Goal: Task Accomplishment & Management: Use online tool/utility

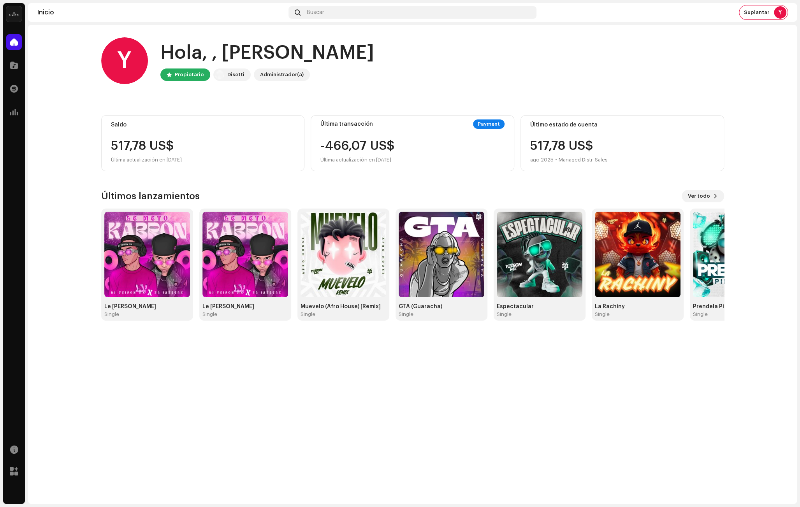
click at [209, 96] on home-user "Y Hola, , Yeison Propietario Disetti Administrador(a)" at bounding box center [412, 66] width 623 height 59
click at [544, 106] on div "Y Hola, , Yeison Propietario Disetti Administrador(a) Saldo 517,78 US$ Última a…" at bounding box center [412, 179] width 623 height 308
click at [14, 65] on span at bounding box center [14, 65] width 8 height 6
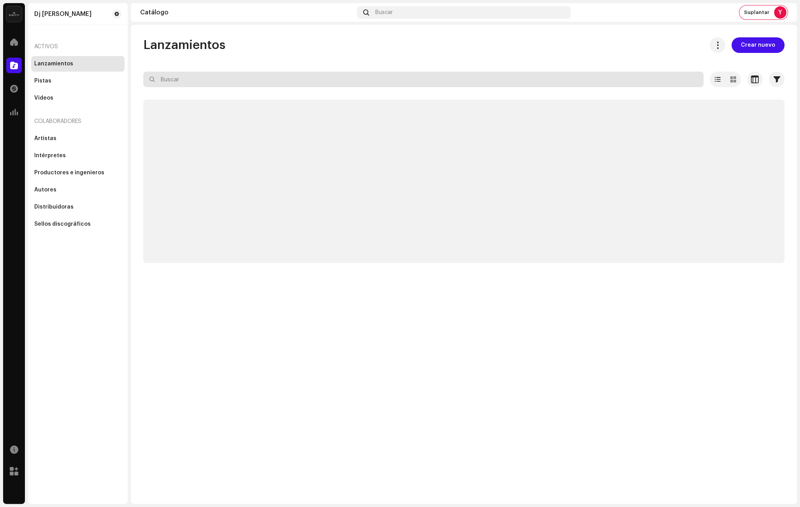
click at [201, 83] on input "text" at bounding box center [423, 80] width 560 height 16
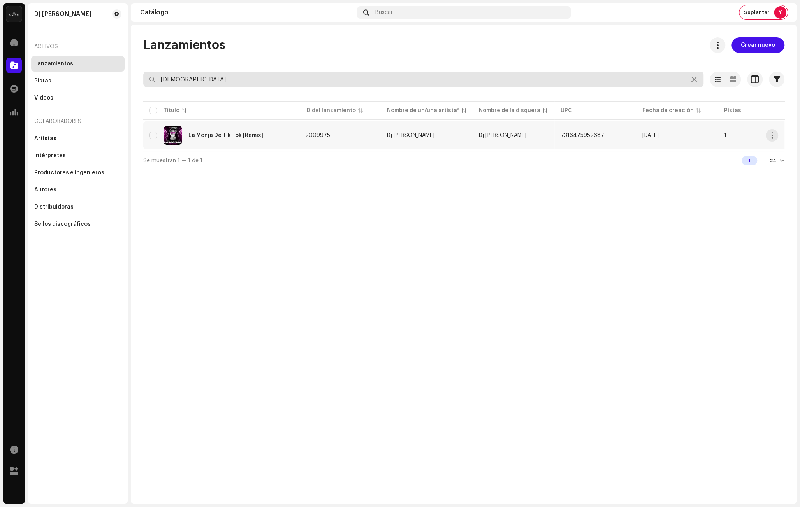
type input "monja"
click at [281, 129] on div "La Monja De Tik Tok [Remix]" at bounding box center [221, 135] width 143 height 19
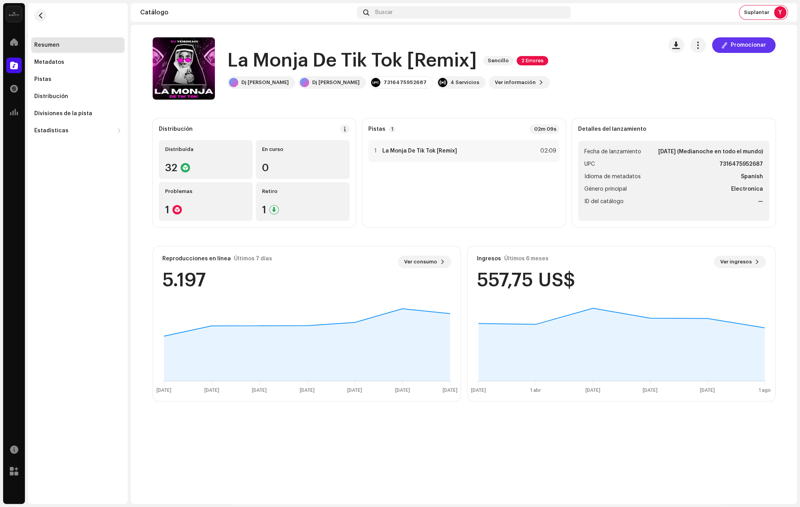
click at [731, 41] on button "Promocionar" at bounding box center [743, 45] width 63 height 16
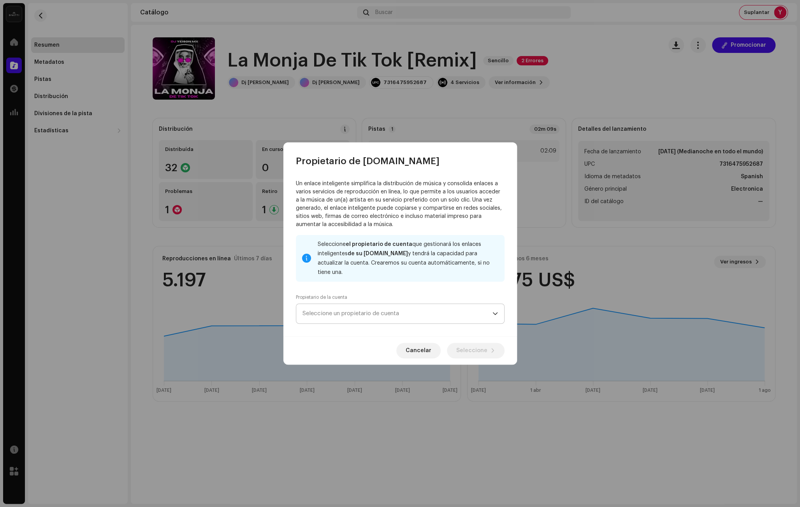
click at [355, 306] on span "Seleccione un propietario de cuenta" at bounding box center [398, 313] width 190 height 19
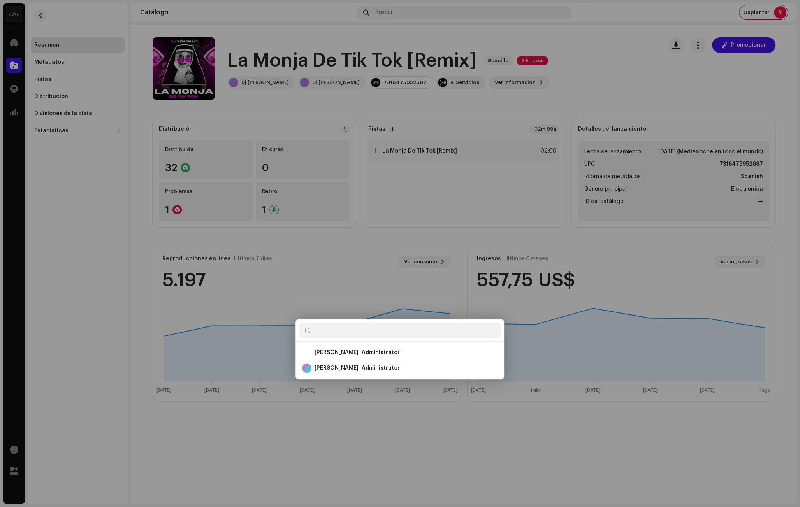
click at [595, 78] on div "Propietario de feature.fm Un enlace inteligente simplifica la distribución de m…" at bounding box center [400, 253] width 800 height 507
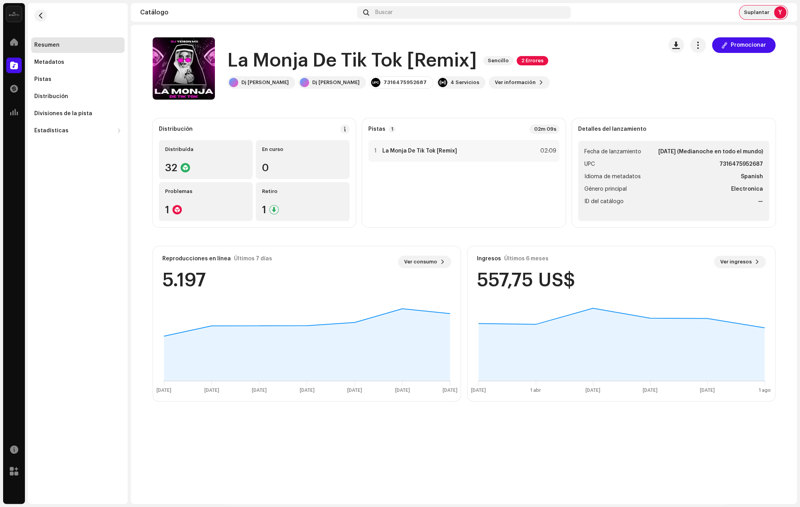
click at [753, 9] on span "Suplantar" at bounding box center [756, 12] width 25 height 6
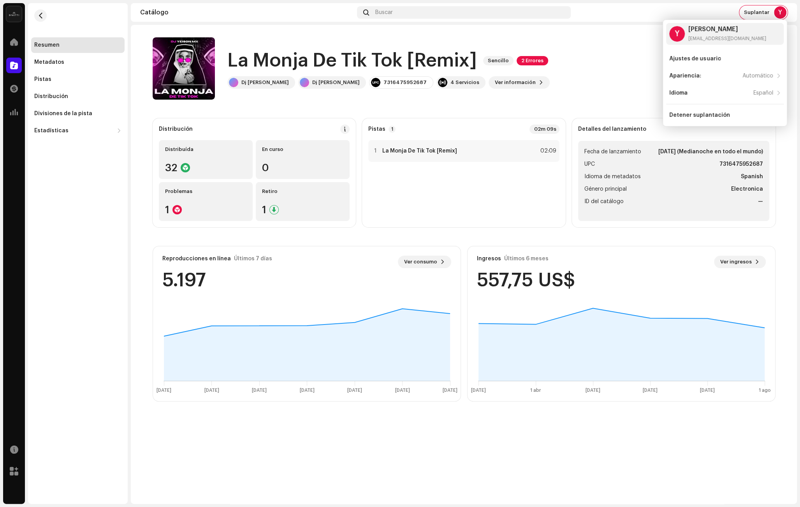
click at [629, 56] on div "La Monja De Tik Tok [Remix] Sencillo 2 Errores Dj [PERSON_NAME] Mx Dj [PERSON_N…" at bounding box center [405, 68] width 504 height 62
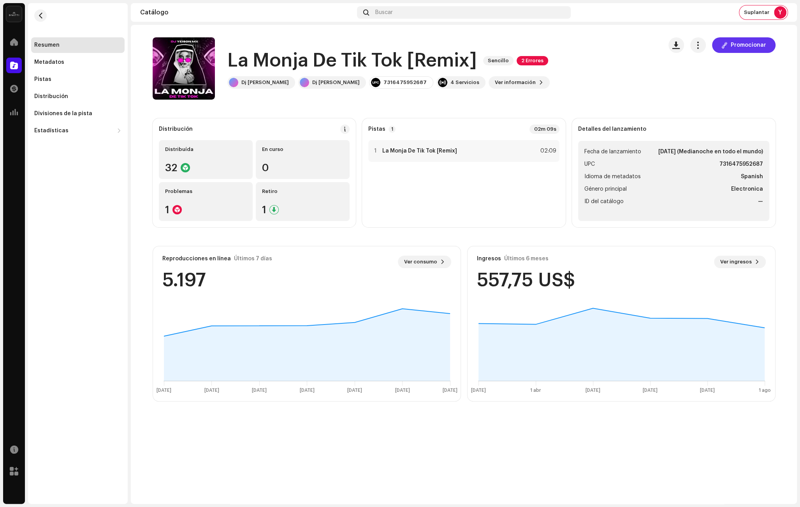
click at [749, 38] on span "Promocionar" at bounding box center [748, 45] width 35 height 16
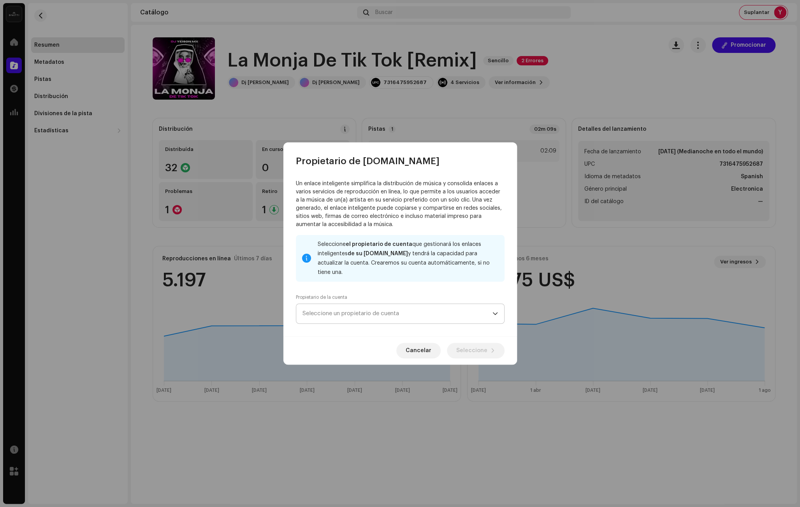
click at [375, 313] on span "Seleccione un propietario de cuenta" at bounding box center [398, 313] width 190 height 19
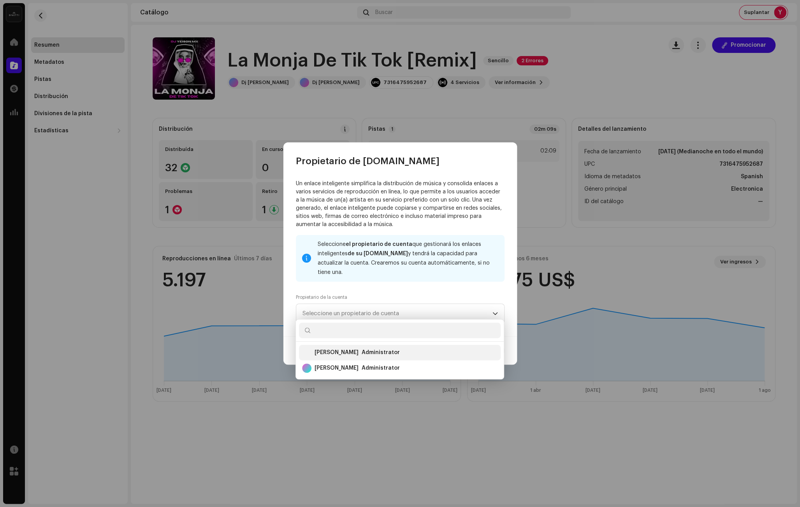
click at [358, 356] on div "Yeison Hernandez" at bounding box center [337, 353] width 44 height 8
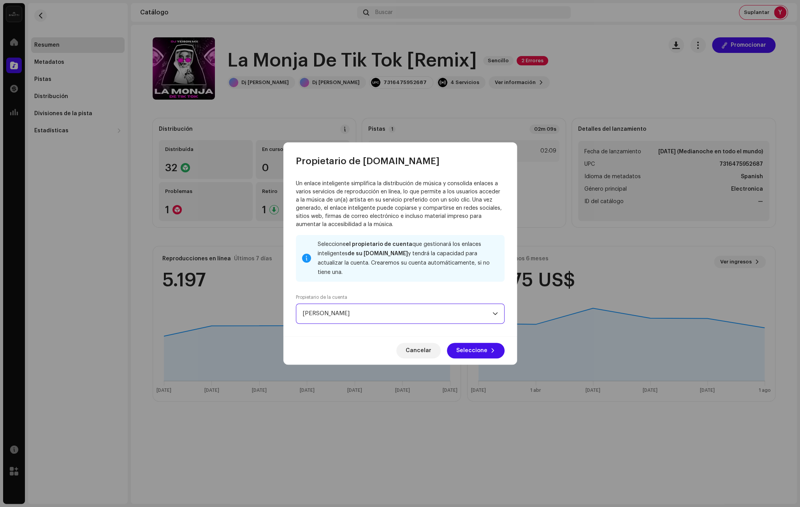
click at [365, 312] on span "Yeison Hernandez" at bounding box center [398, 313] width 190 height 19
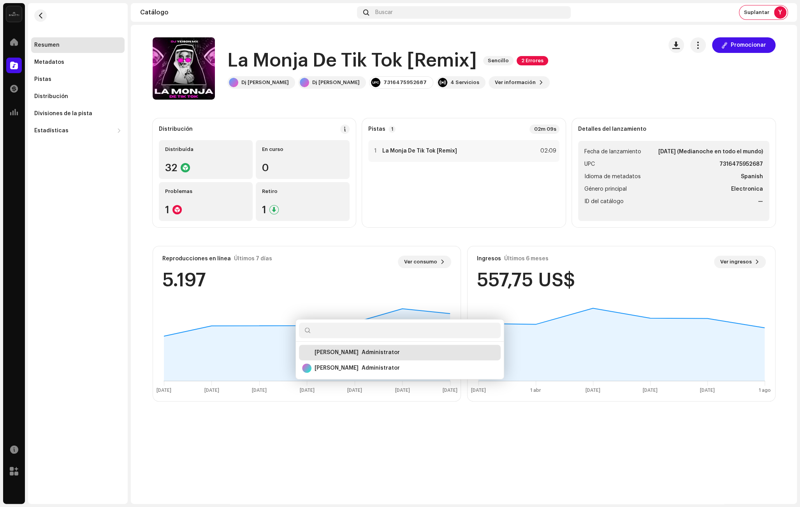
click at [282, 346] on div "Propietario de feature.fm Un enlace inteligente simplifica la distribución de m…" at bounding box center [400, 253] width 800 height 507
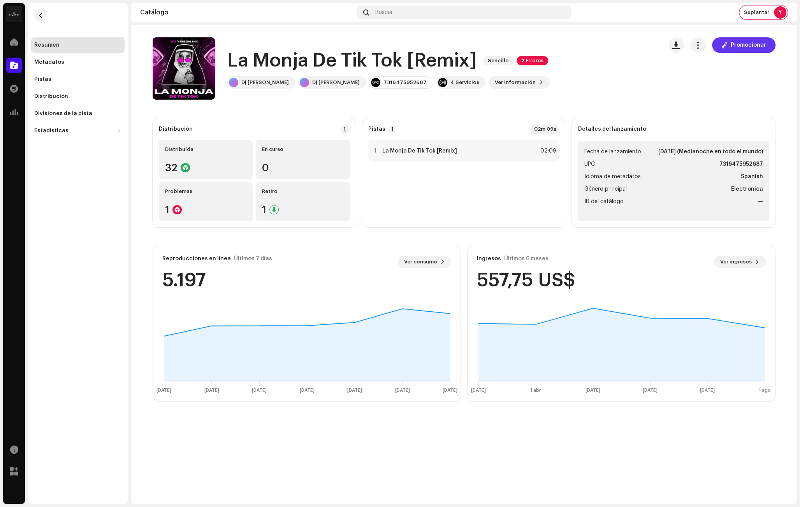
click at [744, 45] on span "Promocionar" at bounding box center [748, 45] width 35 height 16
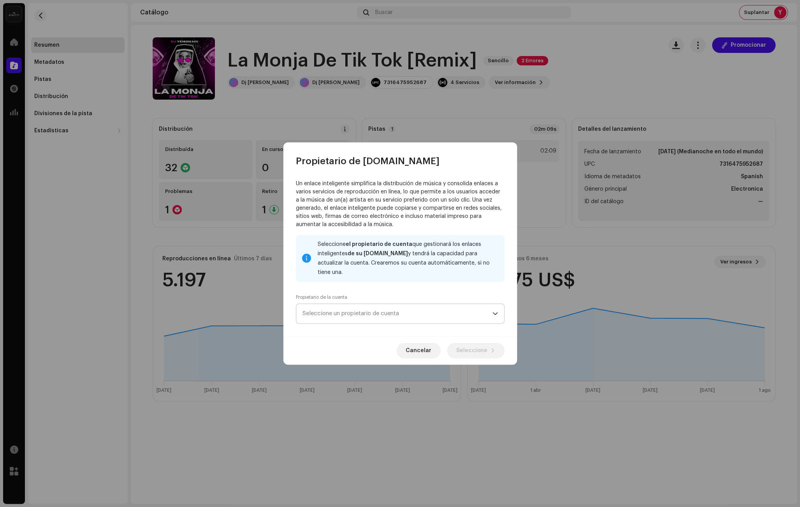
click at [365, 305] on span "Seleccione un propietario de cuenta" at bounding box center [398, 313] width 190 height 19
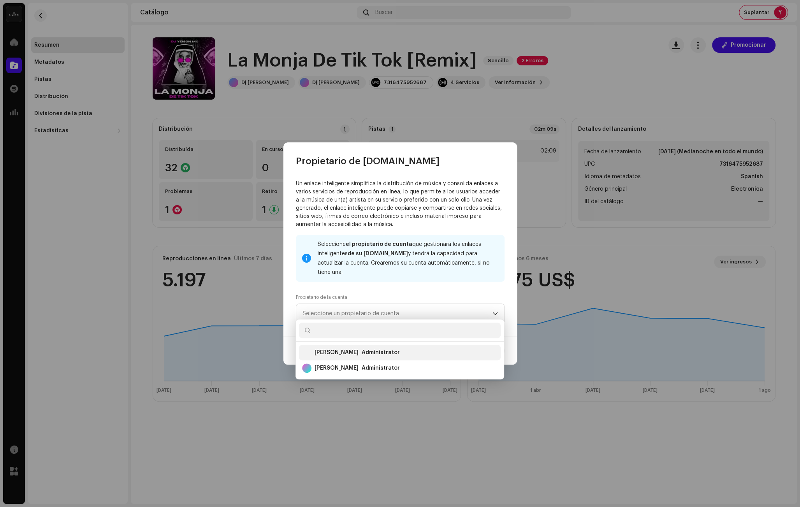
click at [359, 351] on div "Yeison Hernandez" at bounding box center [337, 353] width 44 height 8
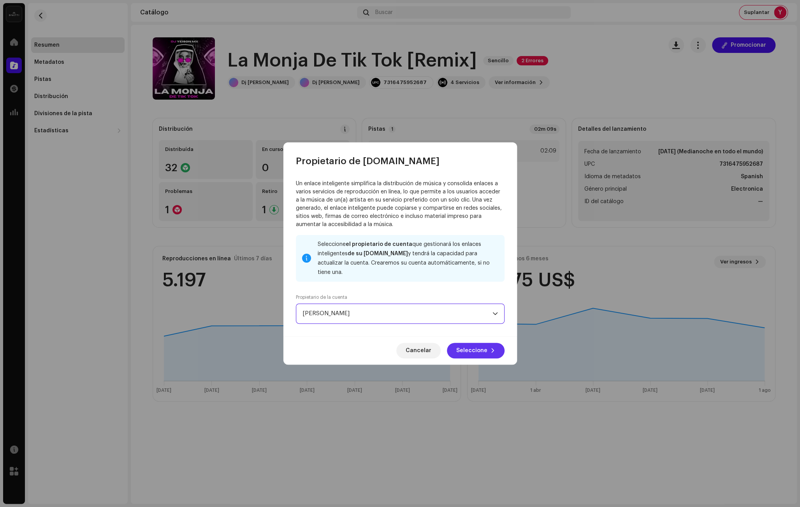
click at [482, 348] on span "Seleccione" at bounding box center [471, 351] width 31 height 16
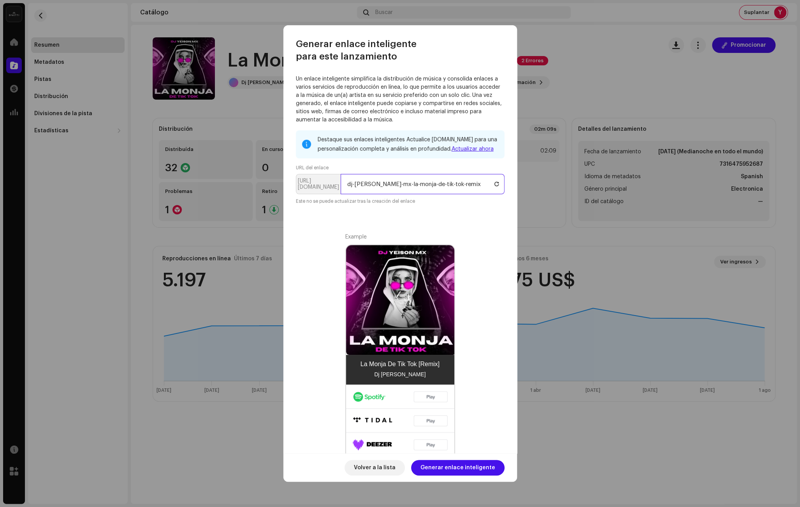
click at [397, 180] on input "dj-[PERSON_NAME]-mx-la-monja-de-tik-tok-remix" at bounding box center [423, 184] width 164 height 20
drag, startPoint x: 384, startPoint y: 187, endPoint x: 287, endPoint y: 188, distance: 97.0
click at [287, 188] on div "Un enlace inteligente simplifica la distribución de música y consolida enlaces …" at bounding box center [401, 258] width 234 height 391
click at [382, 187] on input "dj-[PERSON_NAME]-mx-la-monja-de-tik-tok-remix" at bounding box center [423, 184] width 164 height 20
drag, startPoint x: 384, startPoint y: 186, endPoint x: 281, endPoint y: 186, distance: 103.6
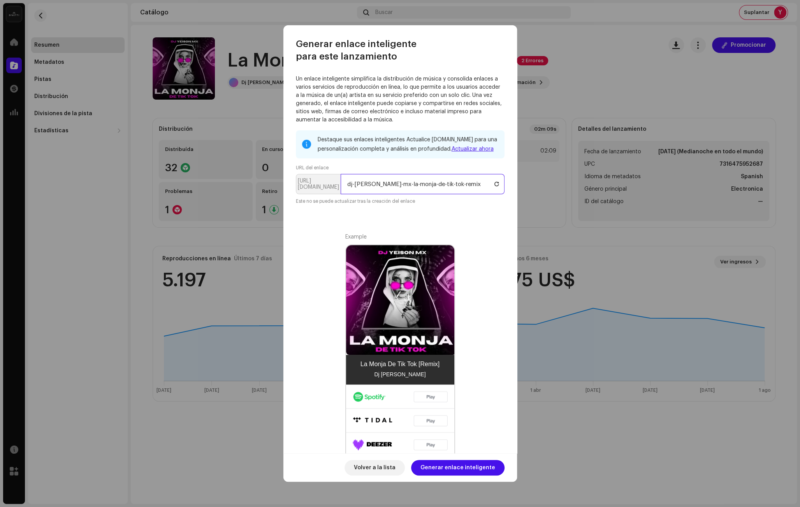
click at [281, 186] on div "Generar enlace inteligente para este lanzamiento Un enlace inteligente simplifi…" at bounding box center [400, 253] width 800 height 507
click at [444, 470] on span "Generar enlace inteligente" at bounding box center [458, 468] width 75 height 16
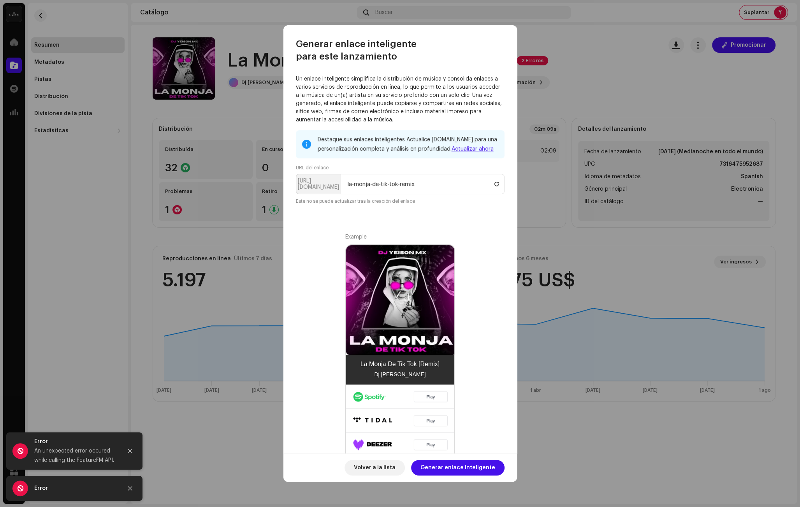
click at [373, 172] on div "Destaque sus enlaces inteligentes Actualice Feature.fm para una personalización…" at bounding box center [400, 167] width 209 height 75
click at [345, 184] on input "la-monja-de-tik-tok-remix" at bounding box center [423, 184] width 164 height 20
click at [451, 179] on input "la-monja-de-tik-tok-remix" at bounding box center [423, 184] width 164 height 20
click at [432, 182] on input "la-monja-de-tik-tok-remix" at bounding box center [423, 184] width 164 height 20
click at [444, 462] on span "Generar enlace inteligente" at bounding box center [458, 468] width 75 height 16
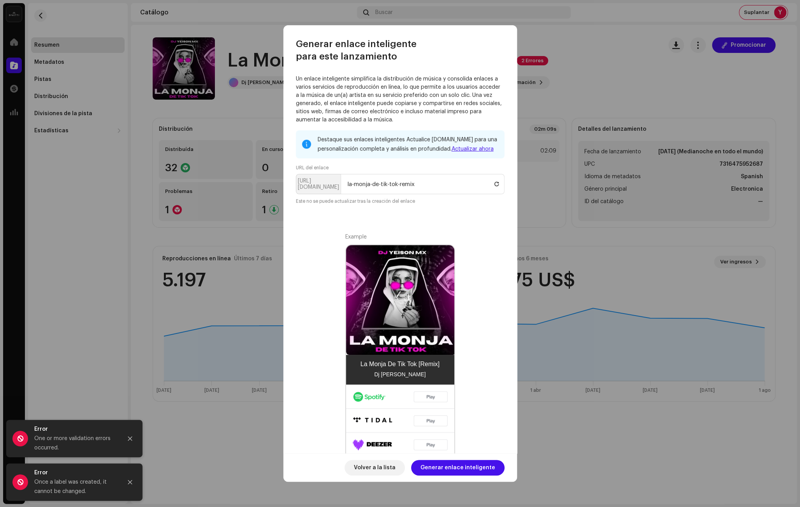
click at [374, 201] on small "Este no se puede actualizar tras la creación del enlace" at bounding box center [355, 201] width 119 height 8
click at [352, 184] on input "la-monja-de-tik-tok-remix" at bounding box center [423, 184] width 164 height 20
click at [354, 185] on input "la-monja-de-tik-tok-remix" at bounding box center [423, 184] width 164 height 20
click at [430, 185] on input "la-monja-de-tik-tok-remix" at bounding box center [423, 184] width 164 height 20
click at [459, 468] on span "Generar enlace inteligente" at bounding box center [458, 468] width 75 height 16
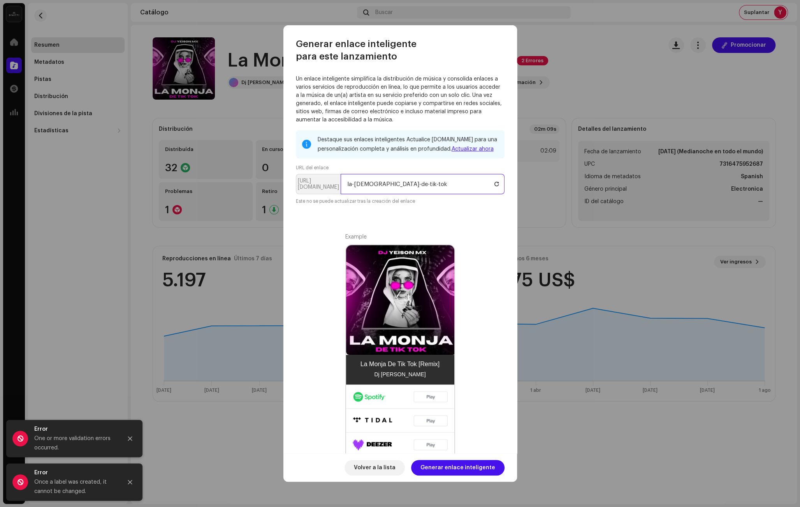
click at [398, 181] on input "la-[DEMOGRAPHIC_DATA]-de-tik-tok" at bounding box center [423, 184] width 164 height 20
click at [353, 183] on input "la-[DEMOGRAPHIC_DATA]-de-tik-tok" at bounding box center [423, 184] width 164 height 20
click at [406, 183] on input "la-[DEMOGRAPHIC_DATA]-de-tik-tok" at bounding box center [423, 184] width 164 height 20
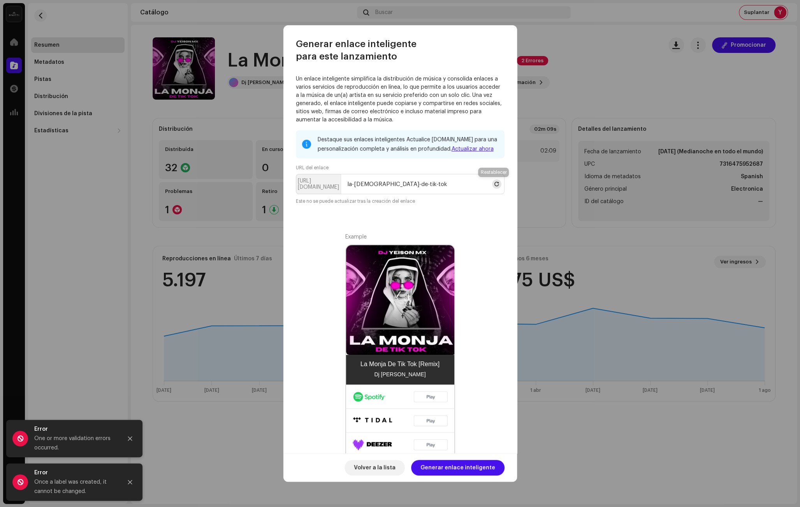
click at [495, 182] on span at bounding box center [497, 184] width 5 height 6
click at [456, 182] on input "dj-[PERSON_NAME]-mx-la-monja-de-tik-tok-remix" at bounding box center [423, 184] width 164 height 20
click at [467, 470] on span "Generar enlace inteligente" at bounding box center [458, 468] width 75 height 16
drag, startPoint x: 470, startPoint y: 186, endPoint x: 490, endPoint y: 264, distance: 80.8
click at [470, 187] on input "dj-[PERSON_NAME]-mx-la-monja-de-tik-tok-remix" at bounding box center [423, 184] width 164 height 20
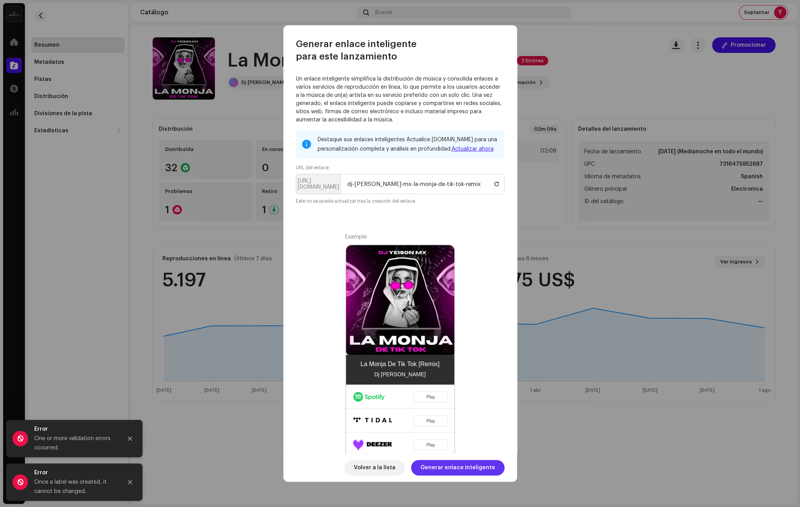
click at [454, 468] on span "Generar enlace inteligente" at bounding box center [458, 468] width 75 height 16
click at [434, 185] on input "dj-[PERSON_NAME]-mx-la-monja-de-tik-tok-remix" at bounding box center [423, 184] width 164 height 20
drag, startPoint x: 384, startPoint y: 183, endPoint x: 266, endPoint y: 180, distance: 118.0
click at [268, 180] on div "Generar enlace inteligente para este lanzamiento Un enlace inteligente simplifi…" at bounding box center [400, 253] width 800 height 507
click at [396, 182] on input "la-monja-de-tik-tok-remix" at bounding box center [423, 184] width 164 height 20
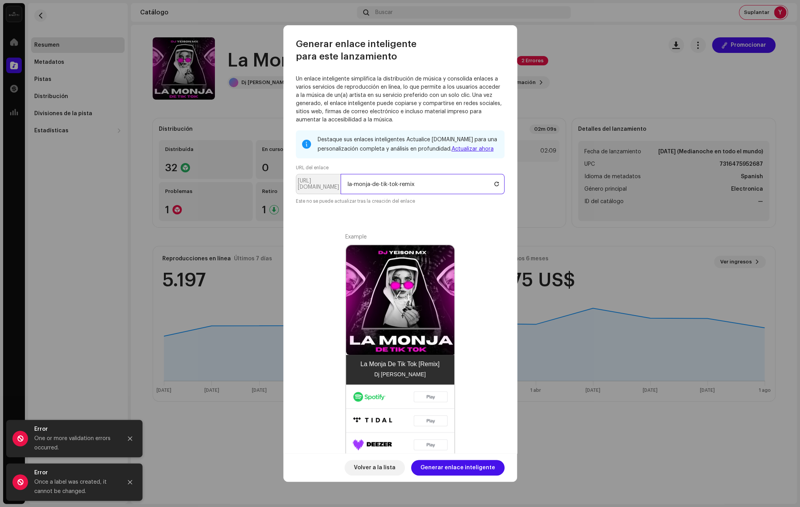
drag, startPoint x: 415, startPoint y: 183, endPoint x: 404, endPoint y: 184, distance: 11.4
click at [415, 183] on input "la-monja-de-tik-tok-remix" at bounding box center [423, 184] width 164 height 20
click at [390, 186] on input "la-monja-de-tik-tok-remix" at bounding box center [423, 184] width 164 height 20
click at [449, 187] on input "la-monja-de-tiktok-remix" at bounding box center [423, 184] width 164 height 20
click at [403, 181] on input "la-monja-de-tiktok-remix" at bounding box center [423, 184] width 164 height 20
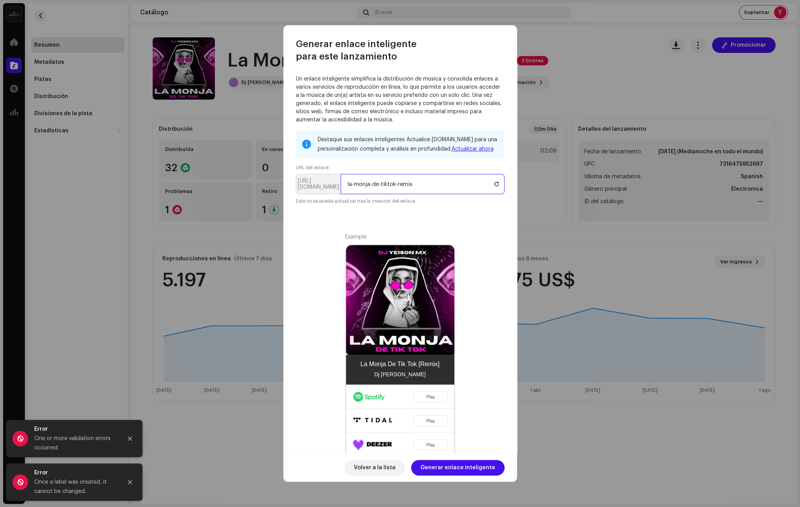
click at [403, 181] on input "la-monja-de-tiktok-remix" at bounding box center [423, 184] width 164 height 20
type input "la-monja-de-tiktok-remix"
click at [462, 467] on span "Generar enlace inteligente" at bounding box center [458, 468] width 75 height 16
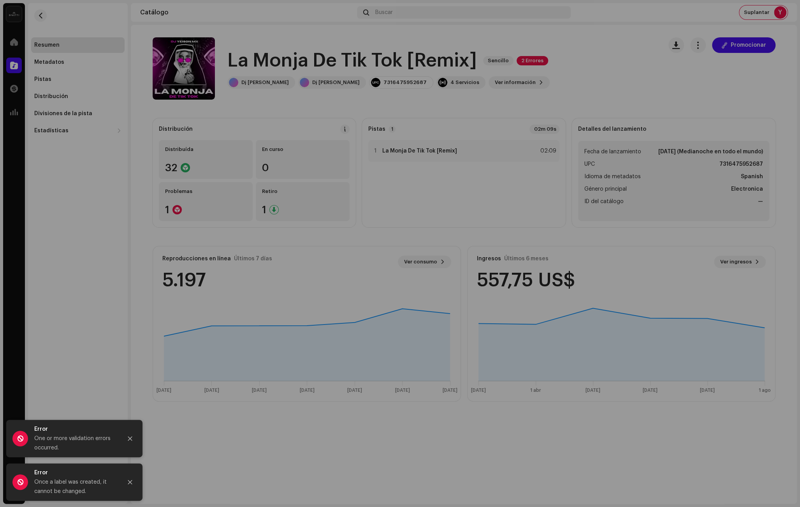
click at [178, 426] on div "Generar enlace inteligente para este lanzamiento Un enlace inteligente simplifi…" at bounding box center [400, 253] width 800 height 507
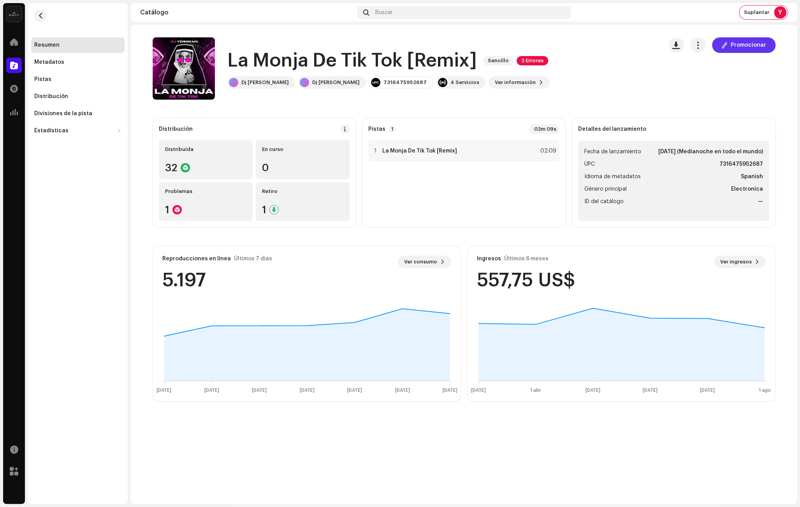
click at [745, 51] on span "Promocionar" at bounding box center [748, 45] width 35 height 16
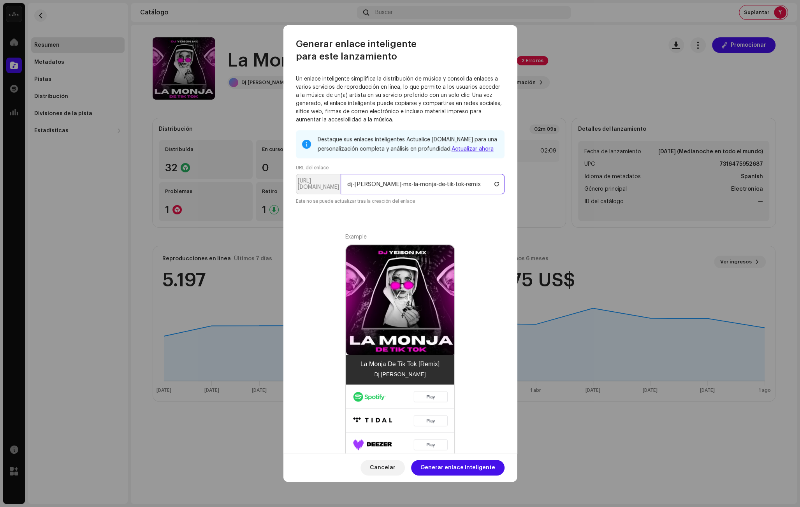
click at [379, 183] on input "dj-[PERSON_NAME]-mx-la-monja-de-tik-tok-remix" at bounding box center [423, 184] width 164 height 20
drag, startPoint x: 382, startPoint y: 183, endPoint x: 319, endPoint y: 182, distance: 63.5
click at [319, 182] on p-inputgroup "[URL][DOMAIN_NAME] dj-[PERSON_NAME]-mx-la-monja-de-tik-tok-remix" at bounding box center [400, 184] width 209 height 20
click at [412, 185] on input "la-monja-de-tik-tok-remix" at bounding box center [423, 184] width 164 height 20
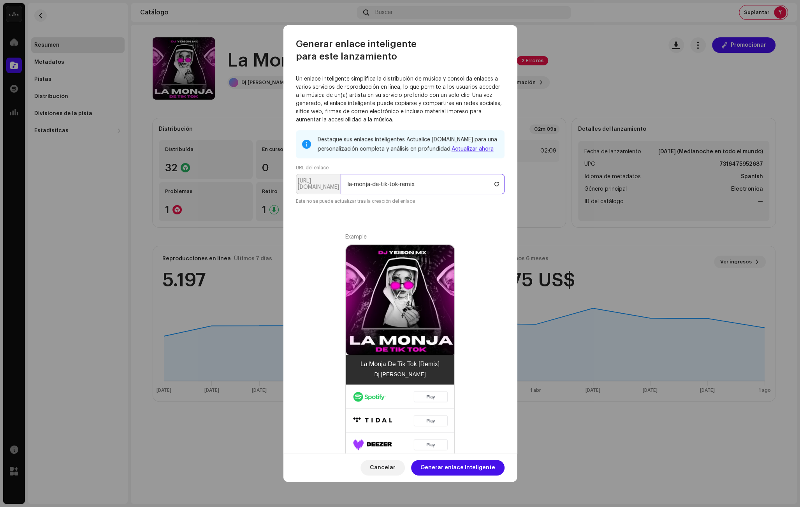
click at [412, 185] on input "la-monja-de-tik-tok-remix" at bounding box center [423, 184] width 164 height 20
click at [392, 186] on input "la-[DEMOGRAPHIC_DATA]-de-tik-tok" at bounding box center [423, 184] width 164 height 20
click at [419, 189] on input "la-[DEMOGRAPHIC_DATA]-de-tiktok" at bounding box center [423, 184] width 164 height 20
click at [488, 472] on span "Generar enlace inteligente" at bounding box center [458, 468] width 75 height 16
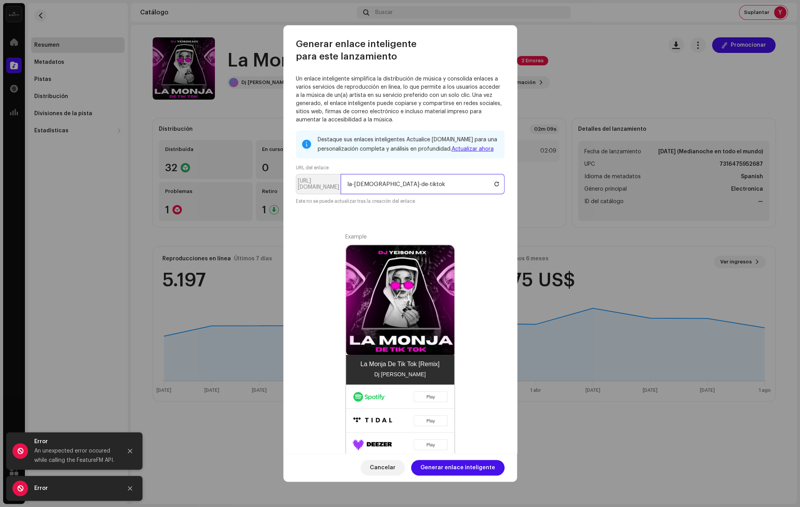
click at [394, 182] on input "la-[DEMOGRAPHIC_DATA]-de-tiktok" at bounding box center [423, 184] width 164 height 20
click at [409, 180] on input "la-[DEMOGRAPHIC_DATA]-de-tiktok" at bounding box center [423, 184] width 164 height 20
click at [386, 183] on input "la-[DEMOGRAPHIC_DATA]-de-tiktok" at bounding box center [423, 184] width 164 height 20
click at [417, 185] on input "la-[DEMOGRAPHIC_DATA]-de-tik-tok" at bounding box center [423, 184] width 164 height 20
click at [456, 471] on span "Generar enlace inteligente" at bounding box center [458, 468] width 75 height 16
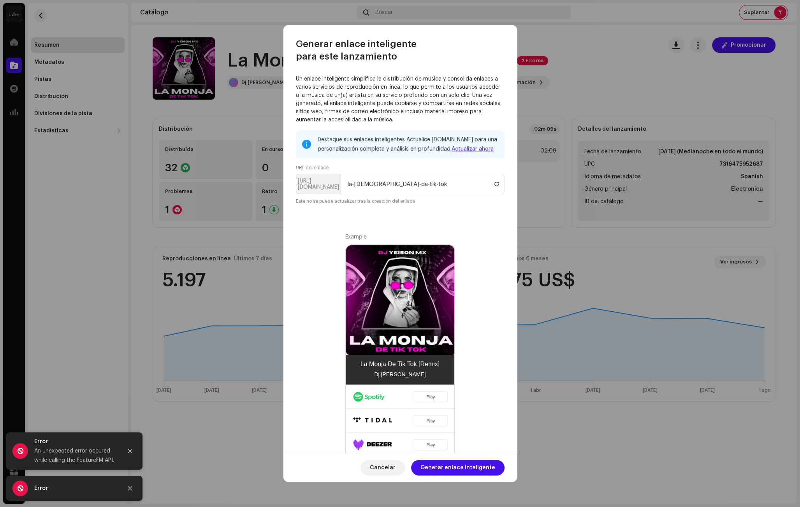
click at [387, 173] on div "Destaque sus enlaces inteligentes Actualice [DOMAIN_NAME] para una personalizac…" at bounding box center [400, 167] width 209 height 75
click at [495, 182] on span at bounding box center [497, 184] width 5 height 6
type input "dj-[PERSON_NAME]-mx-la-monja-de-tik-tok-remix"
click at [419, 183] on input "dj-[PERSON_NAME]-mx-la-monja-de-tik-tok-remix" at bounding box center [423, 184] width 164 height 20
click at [453, 187] on input "dj-[PERSON_NAME]-mx-la-monja-de-tik-tok-remix" at bounding box center [423, 184] width 164 height 20
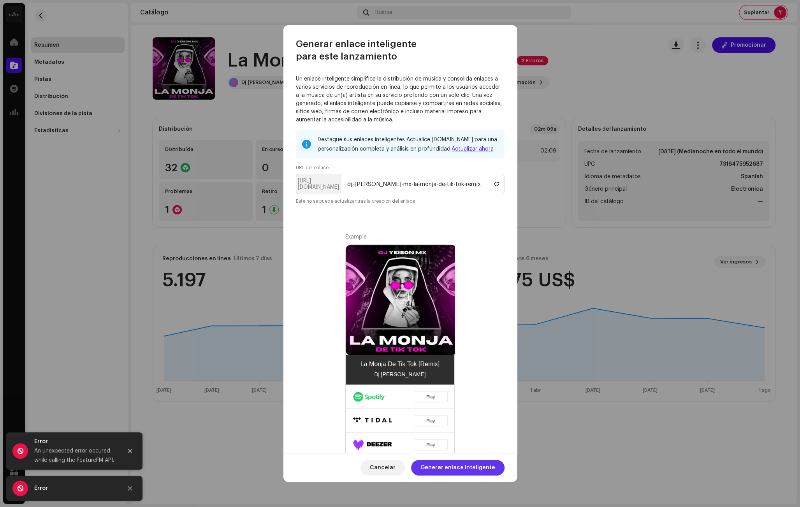
click at [432, 467] on span "Generar enlace inteligente" at bounding box center [458, 468] width 75 height 16
click at [458, 179] on input "dj-[PERSON_NAME]-mx-la-monja-de-tik-tok-remix" at bounding box center [423, 184] width 164 height 20
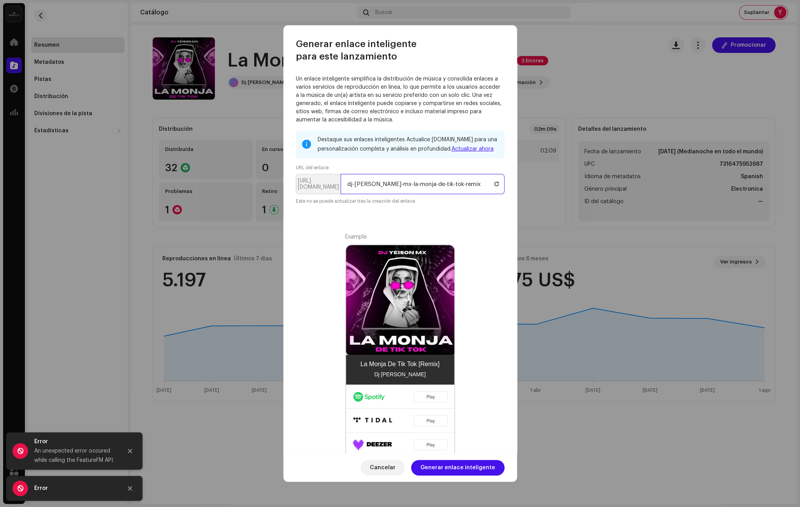
click at [461, 181] on input "dj-[PERSON_NAME]-mx-la-monja-de-tik-tok-remix" at bounding box center [423, 184] width 164 height 20
click at [477, 464] on span "Generar enlace inteligente" at bounding box center [458, 468] width 75 height 16
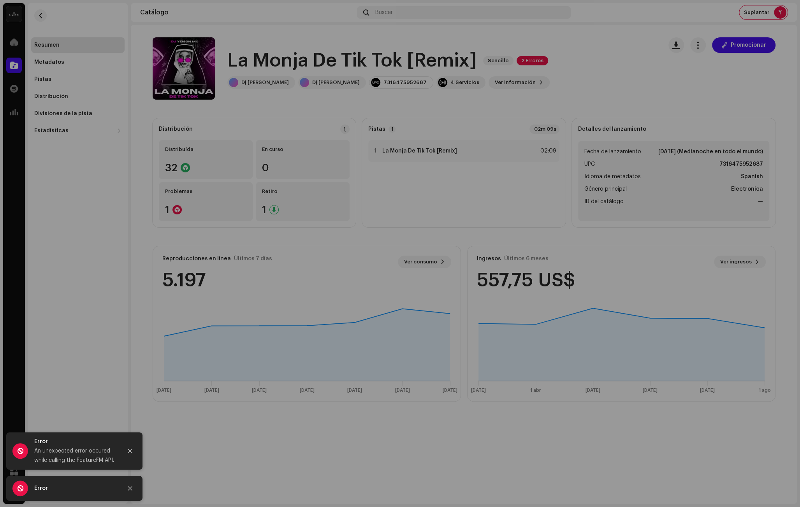
click at [199, 469] on div "Generar enlace inteligente para este lanzamiento Un enlace inteligente simplifi…" at bounding box center [400, 253] width 800 height 507
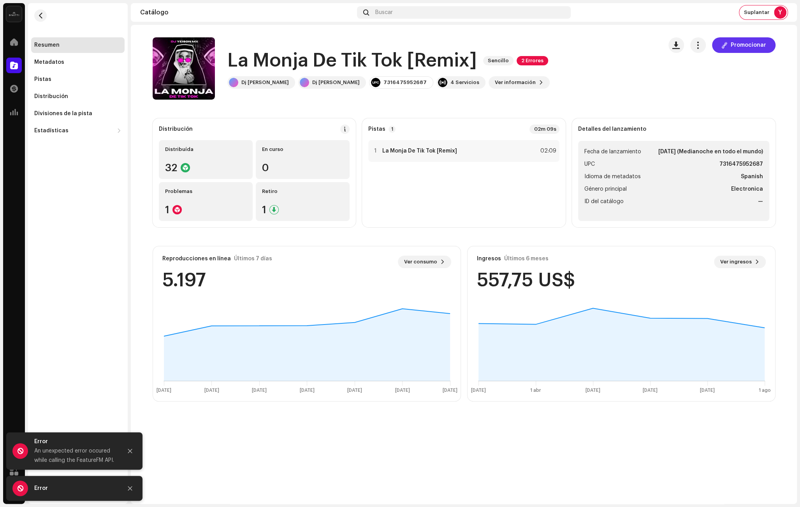
click at [737, 45] on span "Promocionar" at bounding box center [748, 45] width 35 height 16
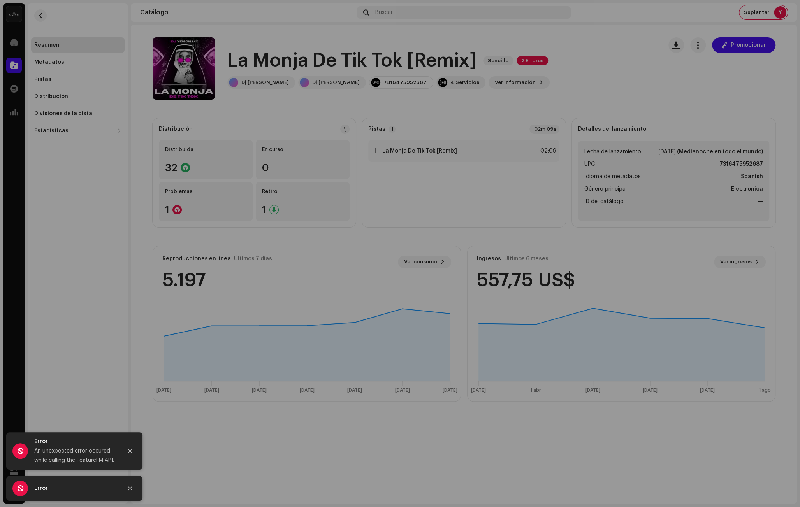
click at [562, 100] on div "Generar enlace inteligente para este lanzamiento Un enlace inteligente simplifi…" at bounding box center [400, 253] width 800 height 507
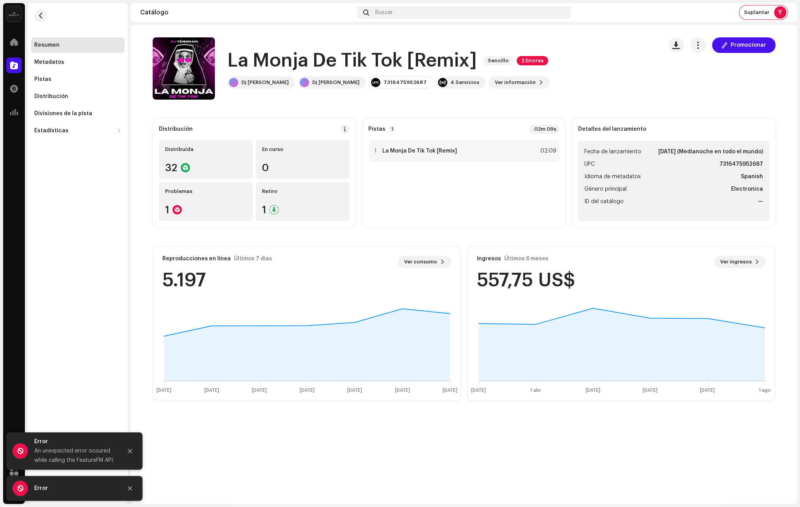
click at [15, 17] on img at bounding box center [14, 14] width 16 height 16
click at [409, 26] on catalog-releases-details-overview "La Monja De Tik Tok [Remix] Sencillo 2 Errores Promocionar La Monja De Tik Tok …" at bounding box center [464, 219] width 666 height 389
click at [738, 44] on span "Promocionar" at bounding box center [748, 45] width 35 height 16
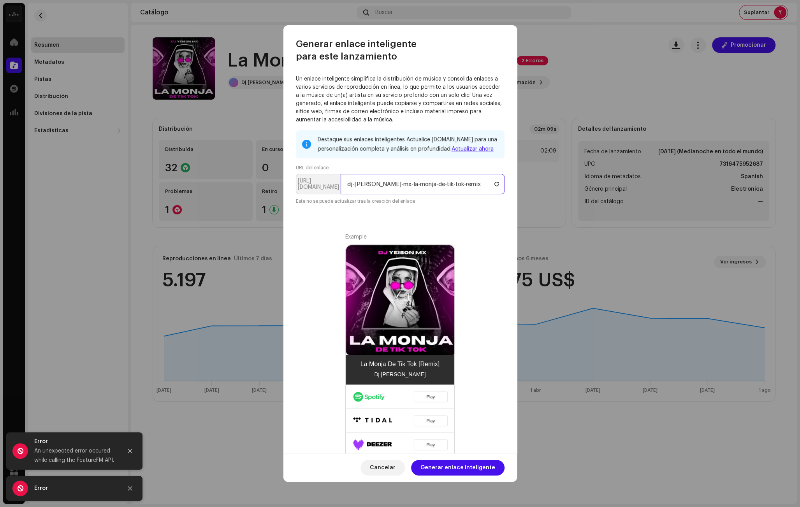
click at [421, 184] on input "dj-[PERSON_NAME]-mx-la-monja-de-tik-tok-remix" at bounding box center [423, 184] width 164 height 20
drag, startPoint x: 383, startPoint y: 185, endPoint x: 250, endPoint y: 183, distance: 133.6
click at [250, 183] on div "Generar enlace inteligente para este lanzamiento Un enlace inteligente simplifi…" at bounding box center [400, 253] width 800 height 507
click at [440, 185] on input "la-monja-de-tik-tok-remix" at bounding box center [423, 184] width 164 height 20
click at [424, 187] on input "la-monja-de-tik-tok-remix" at bounding box center [423, 184] width 164 height 20
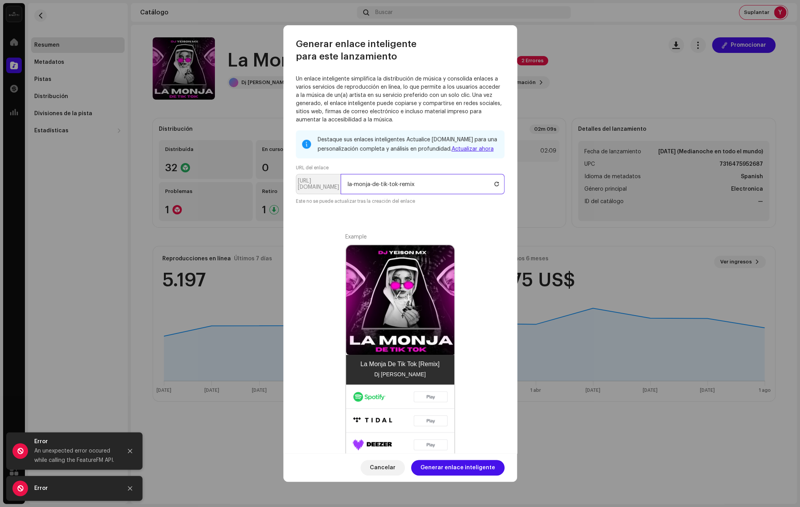
click at [405, 185] on input "la-monja-de-tik-tok-remix" at bounding box center [423, 184] width 164 height 20
drag, startPoint x: 389, startPoint y: 186, endPoint x: 415, endPoint y: 187, distance: 25.7
click at [390, 186] on input "la-[DEMOGRAPHIC_DATA]-de-tik-tok" at bounding box center [423, 184] width 164 height 20
click at [417, 183] on input "la-[DEMOGRAPHIC_DATA]-de-tik-tok" at bounding box center [423, 184] width 164 height 20
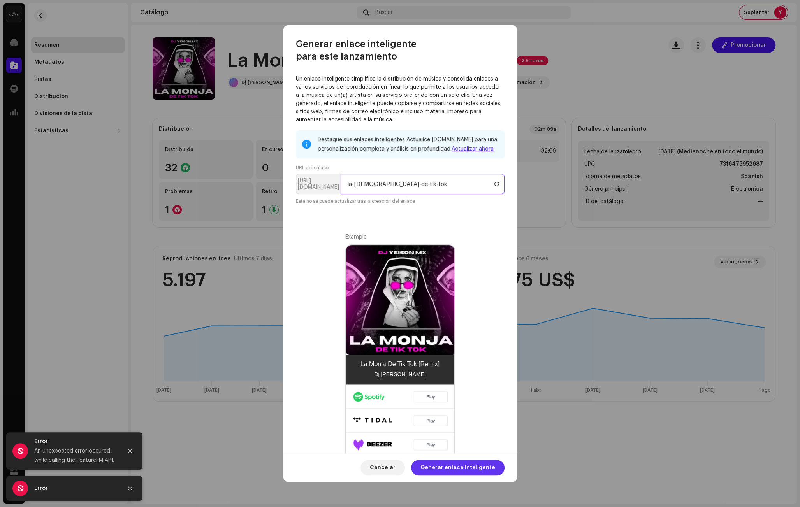
type input "la-[DEMOGRAPHIC_DATA]-de-tik-tok"
click at [462, 471] on span "Generar enlace inteligente" at bounding box center [458, 468] width 75 height 16
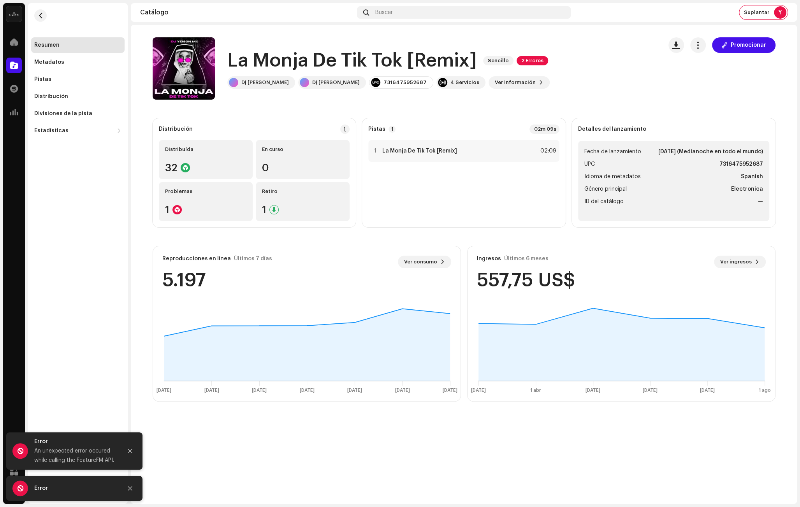
click at [142, 405] on div "Generar enlace inteligente para este lanzamiento Un enlace inteligente simplifi…" at bounding box center [400, 253] width 800 height 507
click at [451, 83] on div "4 Servicios" at bounding box center [465, 82] width 29 height 6
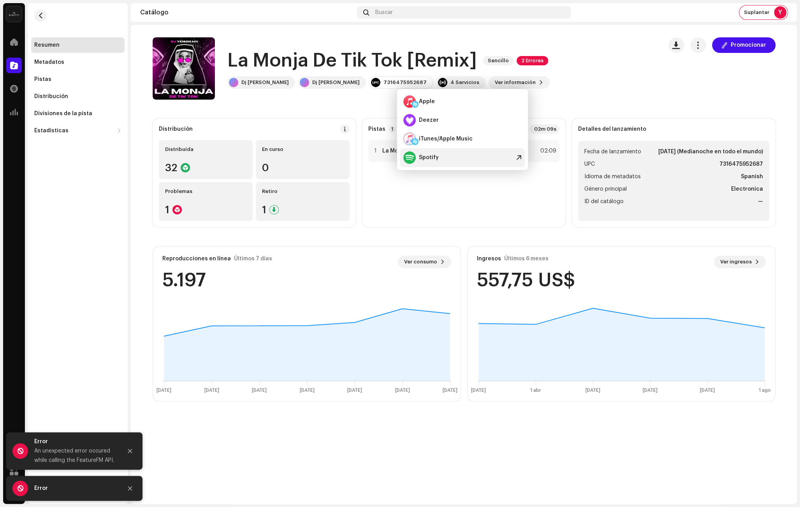
click at [459, 155] on div "Spotify" at bounding box center [462, 157] width 125 height 19
click at [532, 39] on div "La Monja De Tik Tok [Remix] Sencillo 2 Errores Dj [PERSON_NAME] Mx Dj [PERSON_N…" at bounding box center [405, 68] width 504 height 62
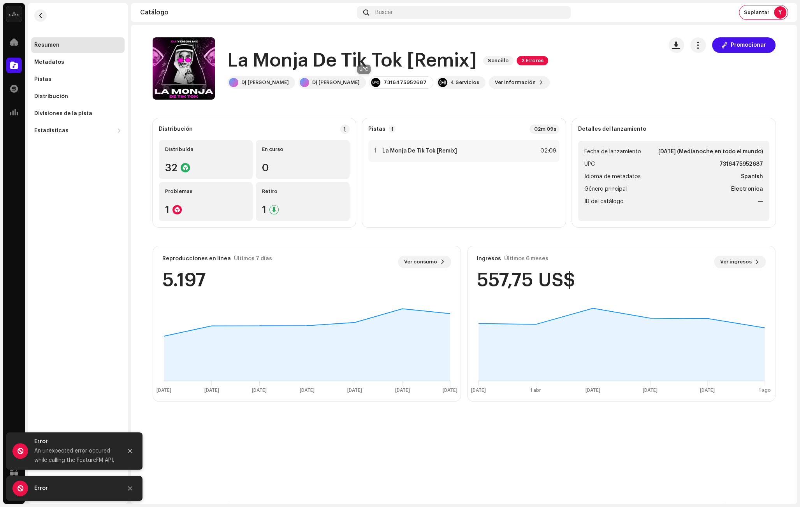
click at [384, 83] on div "7316475952687" at bounding box center [405, 82] width 43 height 6
copy div "7316475952687"
drag, startPoint x: 28, startPoint y: 238, endPoint x: 377, endPoint y: 106, distance: 372.9
click at [31, 237] on div "Resumen Metadatos Pistas Distribución Divisiones de la pista Estadísticas Consu…" at bounding box center [78, 253] width 100 height 501
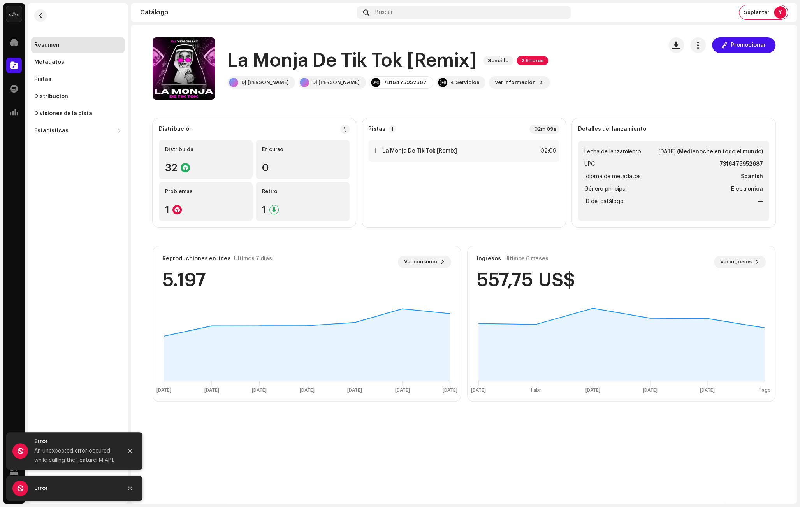
click at [745, 5] on navigation-topbar-user "Suplantar Y" at bounding box center [764, 12] width 48 height 14
click at [751, 11] on span "Suplantar" at bounding box center [756, 12] width 25 height 6
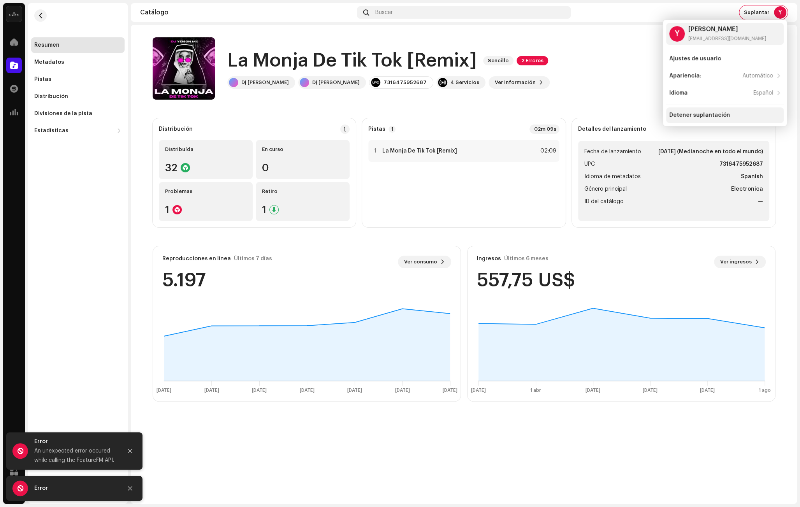
click at [700, 110] on div "Detener suplantación" at bounding box center [725, 115] width 118 height 16
